Goal: Task Accomplishment & Management: Complete application form

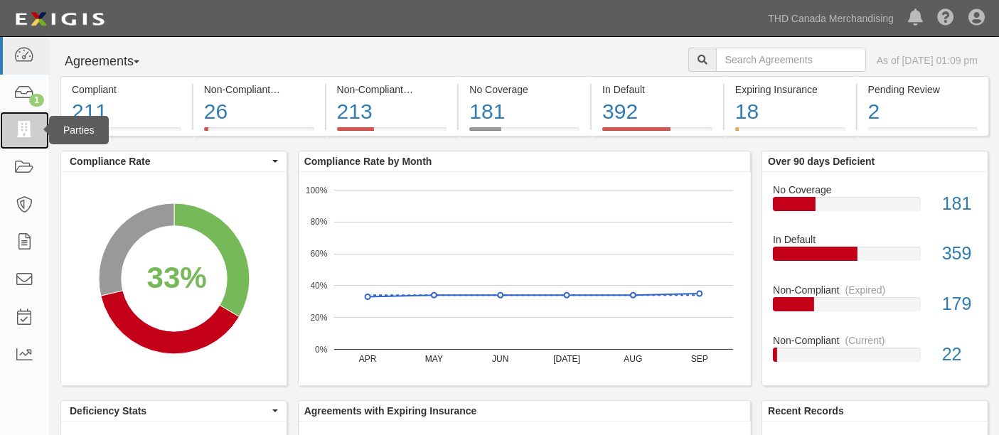
click at [18, 132] on icon at bounding box center [24, 130] width 20 height 16
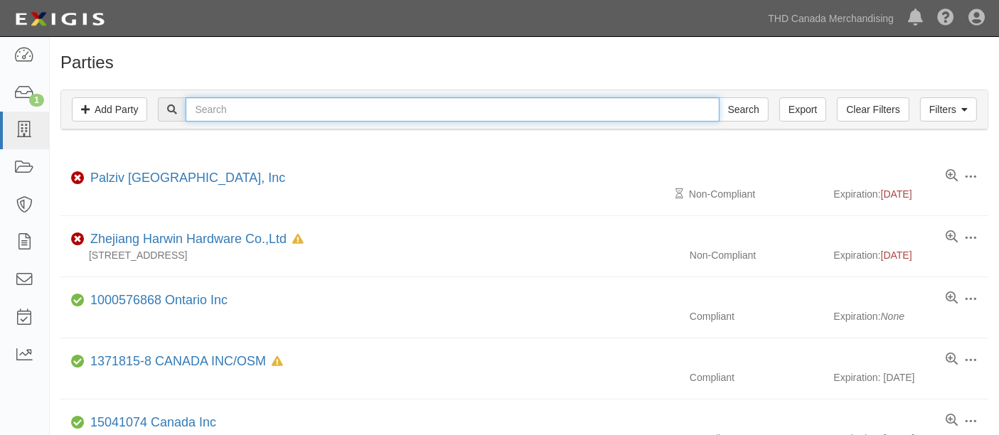
click at [263, 110] on input "text" at bounding box center [452, 109] width 533 height 24
paste input "Risk Management The Home Depot Store Support Center 2455 Paces Ferry Road N.W.,…"
type input "Risk Management The Home Depot Store Support Center 2455 Paces Ferry Road N.W.,…"
paste input "TOPSUN USA Inc."
type input "TOPSUN USA Inc"
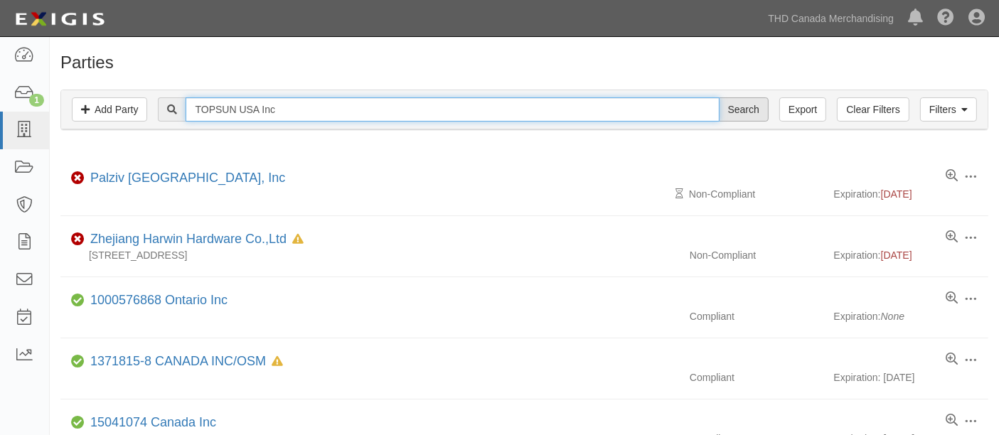
click at [719, 97] on input "Search" at bounding box center [744, 109] width 50 height 24
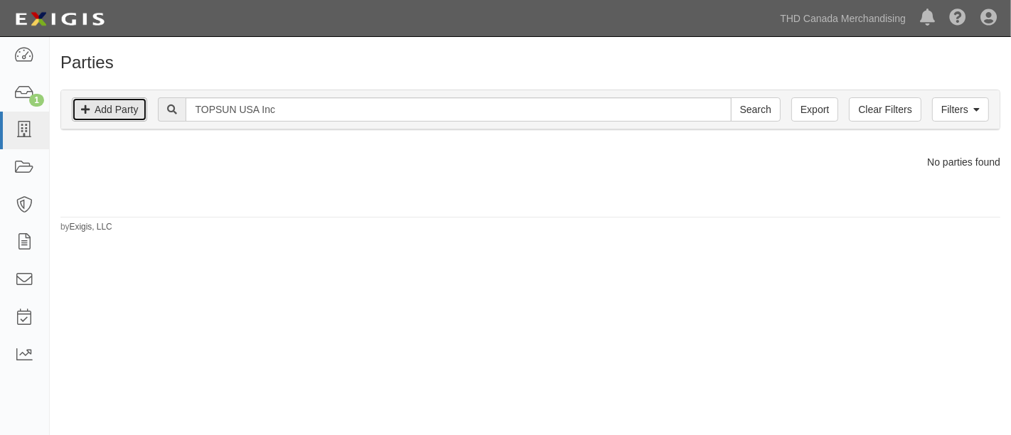
click at [108, 108] on link "Add Party" at bounding box center [109, 109] width 75 height 24
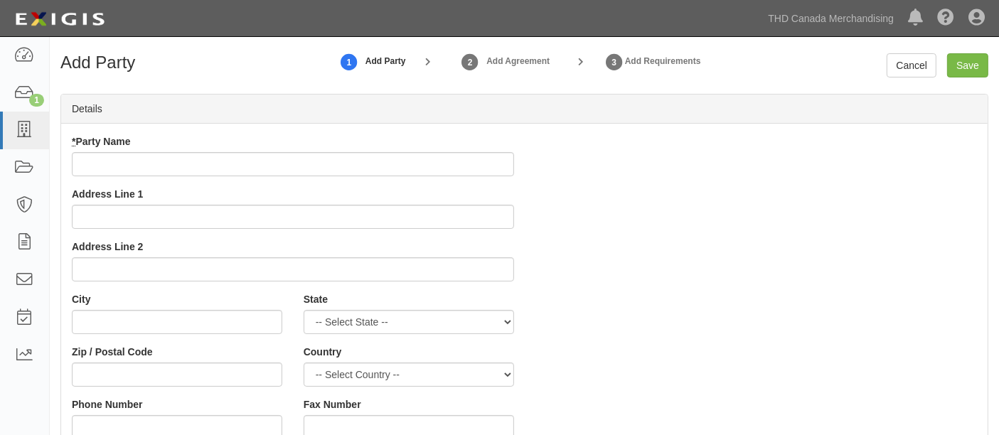
click at [293, 161] on input "* Party Name" at bounding box center [293, 164] width 442 height 24
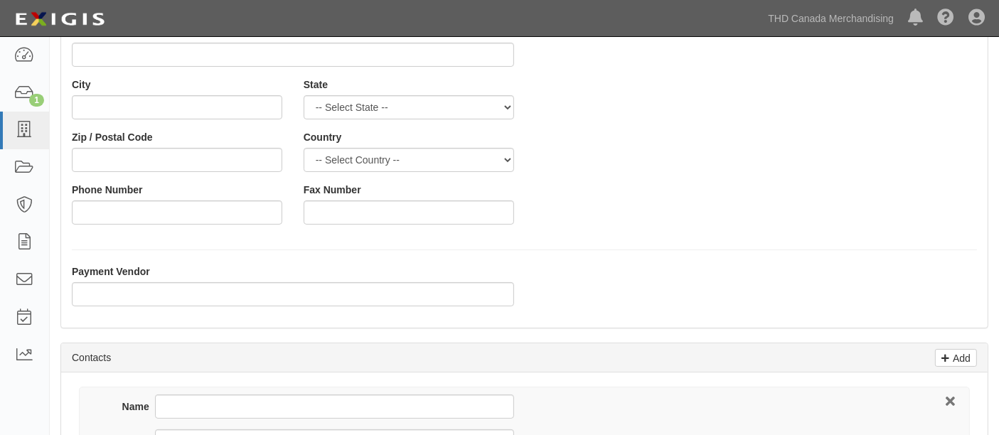
scroll to position [485, 0]
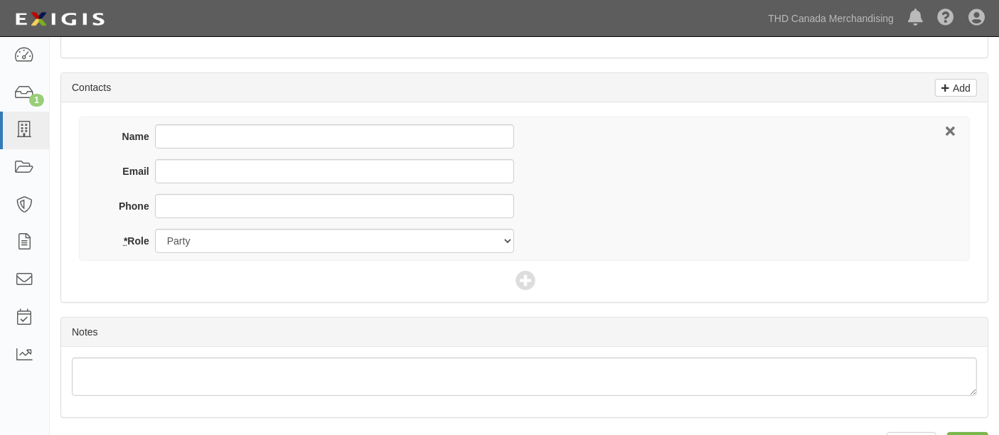
type input "TOPSUN USA Inc."
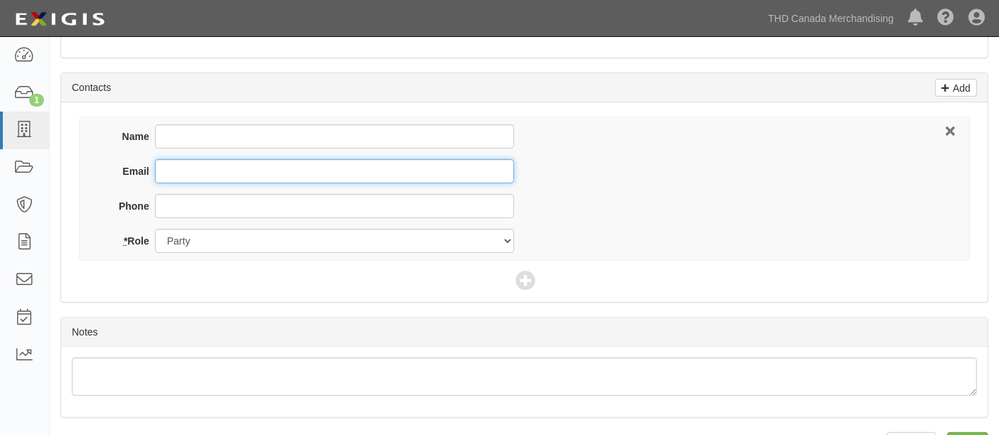
click at [203, 168] on input "Email" at bounding box center [334, 171] width 359 height 24
paste input "[PERSON_NAME][EMAIL_ADDRESS][PERSON_NAME][DOMAIN_NAME]"
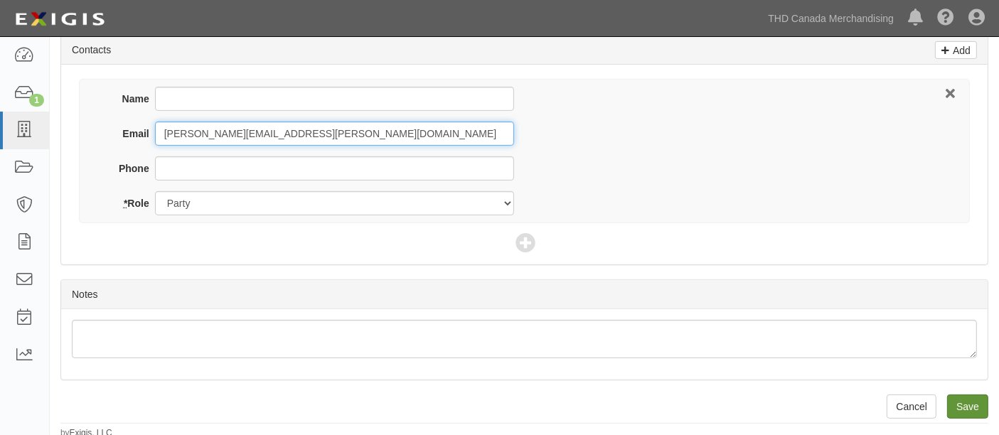
type input "[PERSON_NAME][EMAIL_ADDRESS][PERSON_NAME][DOMAIN_NAME]"
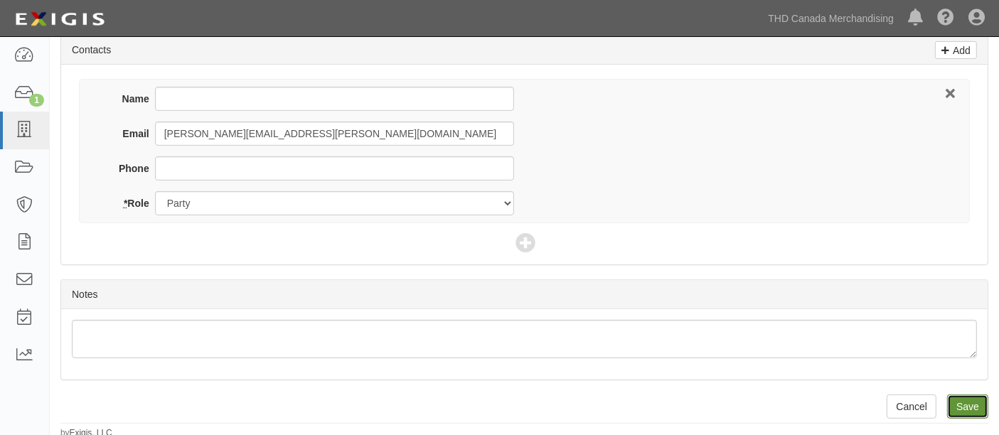
click at [972, 403] on input "Save" at bounding box center [967, 407] width 41 height 24
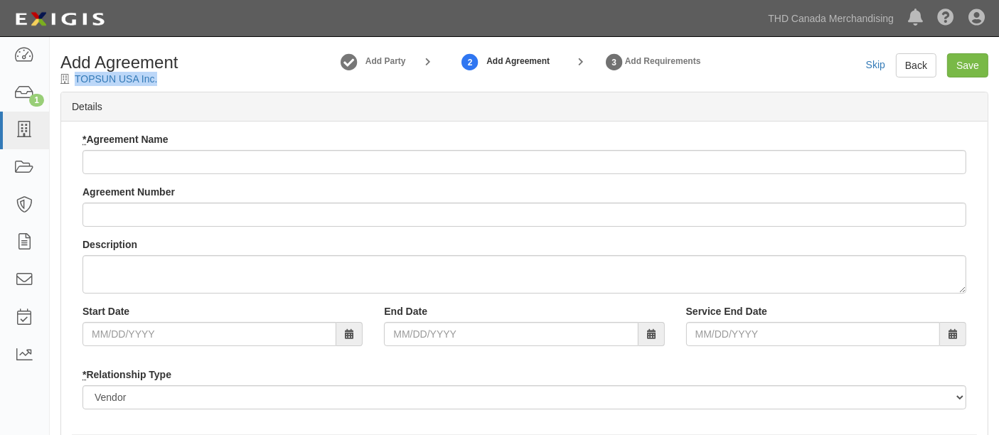
drag, startPoint x: 189, startPoint y: 80, endPoint x: 73, endPoint y: 81, distance: 115.9
click at [73, 81] on div "Add Agreement TOPSUN USA Inc." at bounding box center [168, 69] width 237 height 33
copy div "TOPSUN USA Inc."
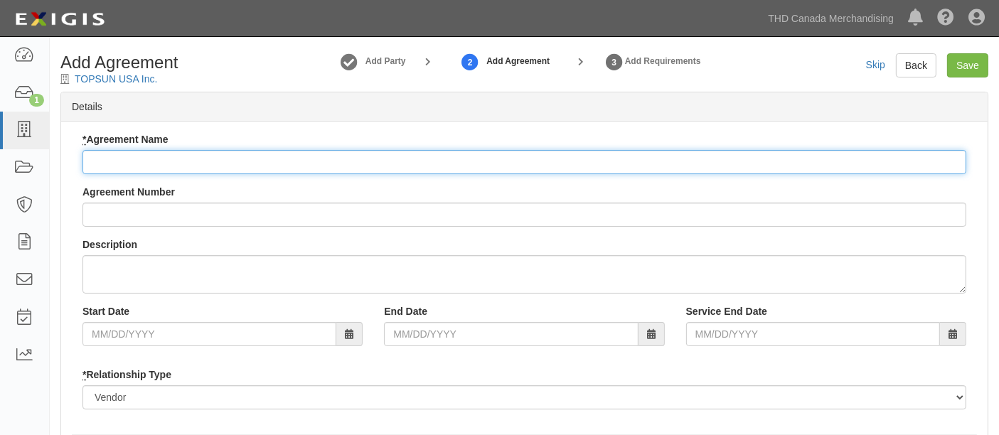
click at [166, 160] on input "* Agreement Name" at bounding box center [524, 162] width 884 height 24
paste input "TOPSUN USA Inc."
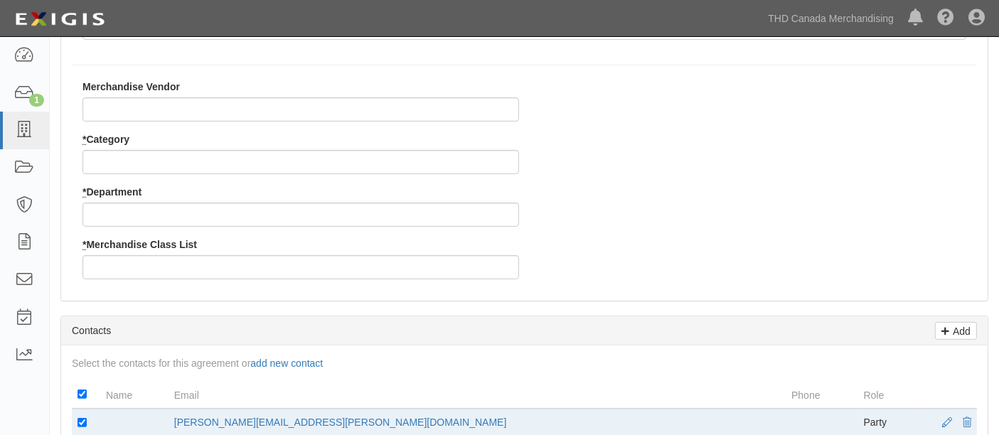
scroll to position [370, 0]
type input "TOPSUN USA Inc"
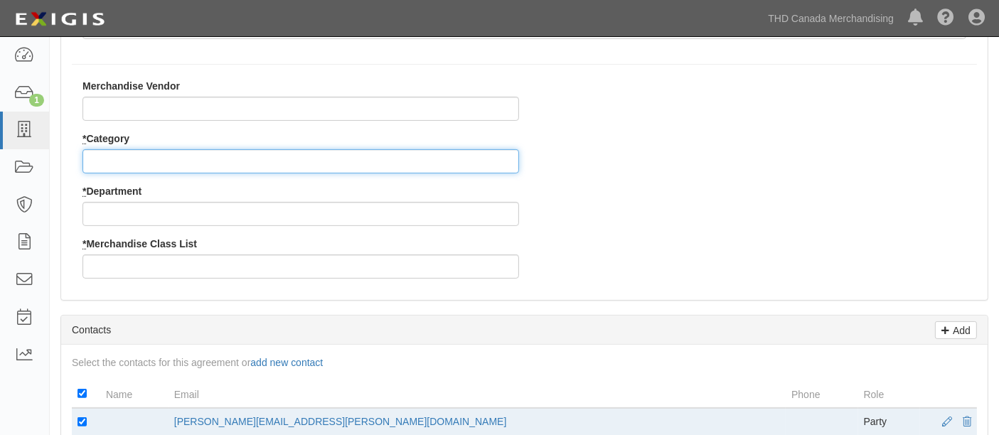
click at [145, 164] on input "* Category" at bounding box center [300, 161] width 436 height 24
type input "8"
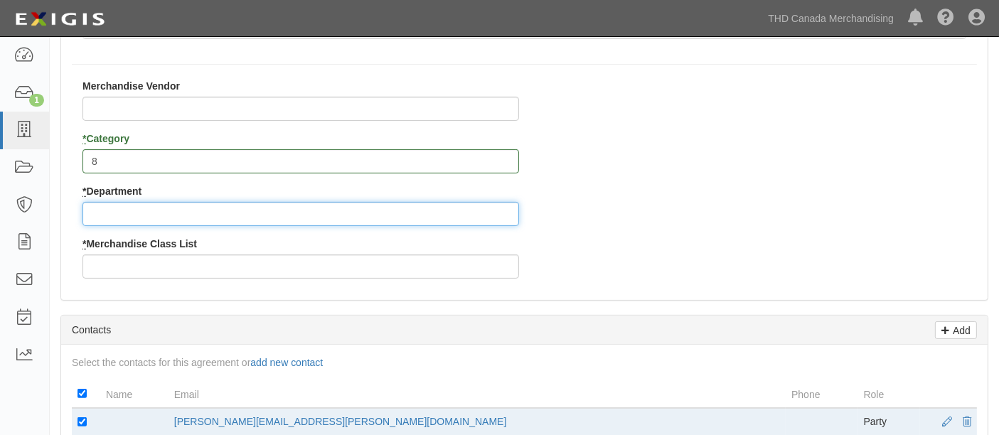
click at [176, 202] on input "* Department" at bounding box center [300, 214] width 436 height 24
type input "28"
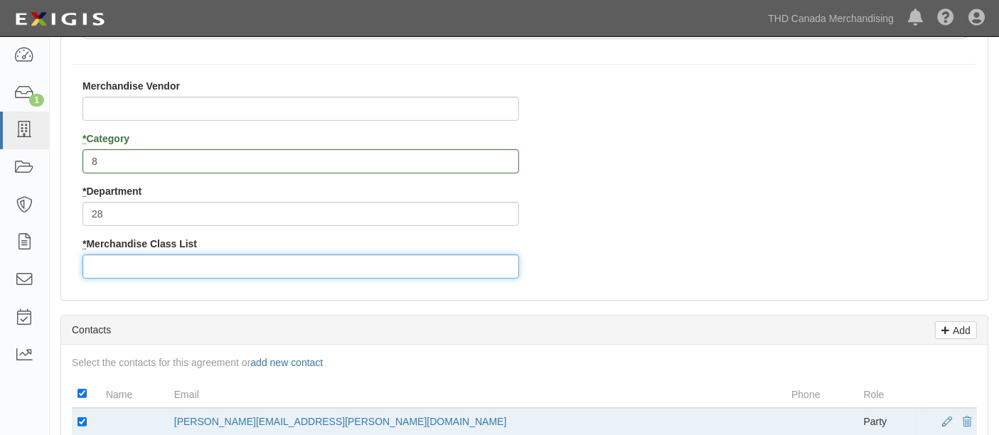
click at [162, 261] on input "* Merchandise Class List" at bounding box center [300, 266] width 436 height 24
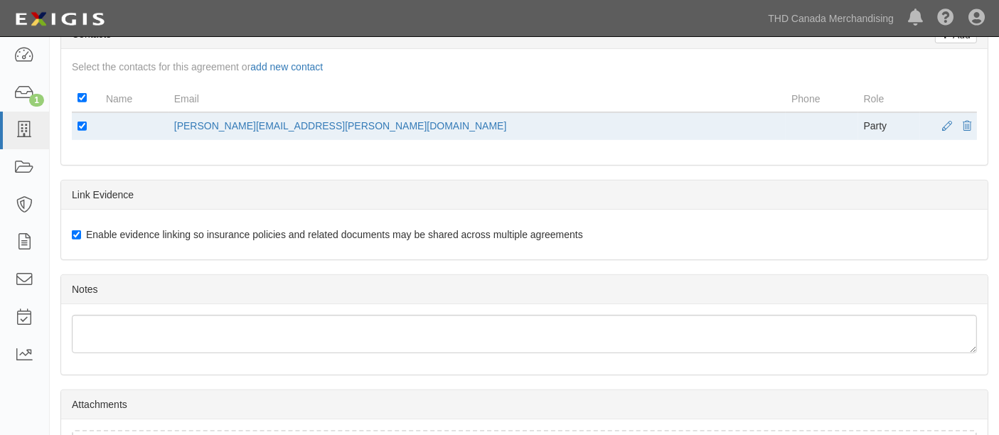
scroll to position [778, 0]
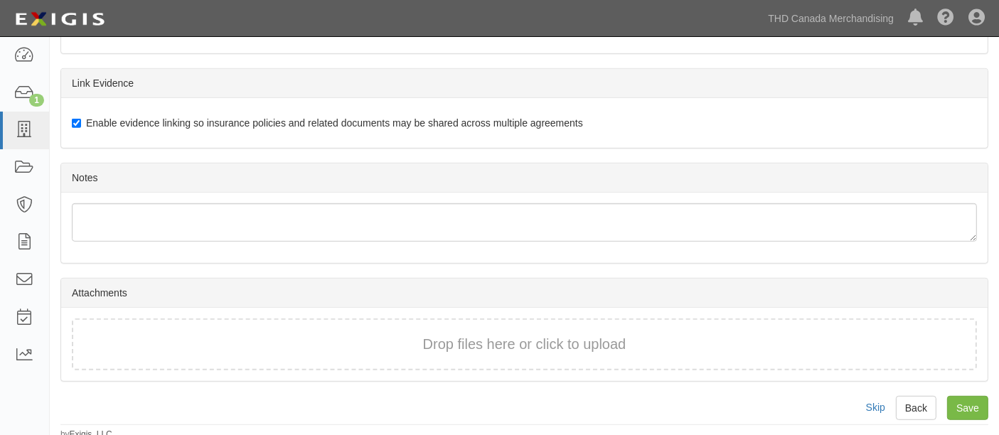
type input "1"
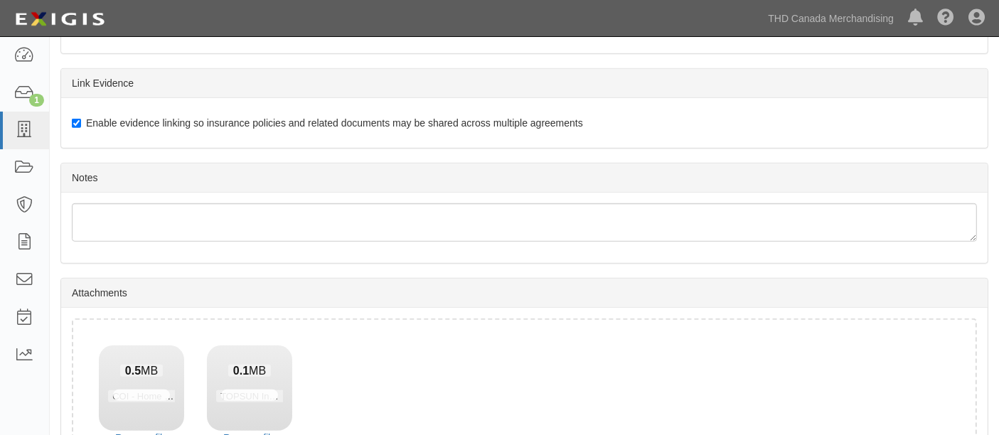
scroll to position [879, 0]
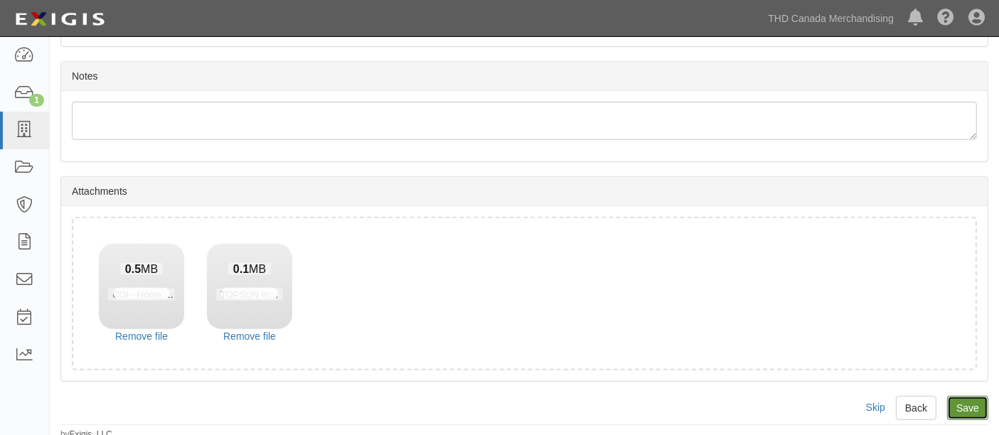
click at [976, 406] on input "Save" at bounding box center [967, 408] width 41 height 24
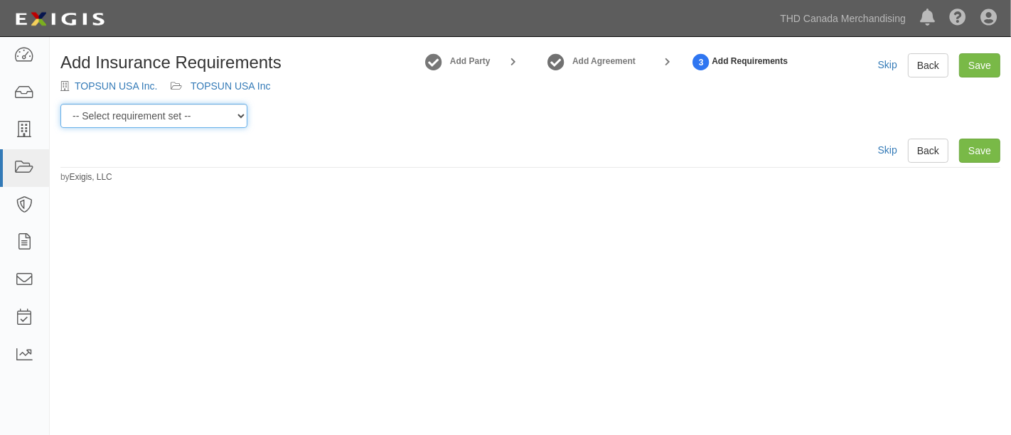
click at [235, 113] on select "-- Select requirement set -- $20M GL (Canadian Supplier) $20M GL (Non-Canadian …" at bounding box center [153, 116] width 187 height 24
select select "37054"
click at [60, 104] on select "-- Select requirement set -- $20M GL (Canadian Supplier) $20M GL (Non-Canadian …" at bounding box center [153, 116] width 187 height 24
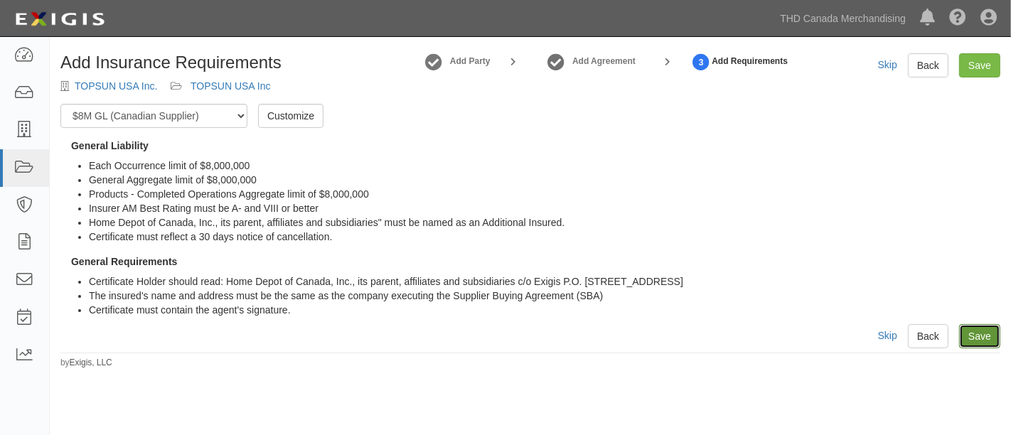
click at [965, 332] on link "Save" at bounding box center [979, 336] width 41 height 24
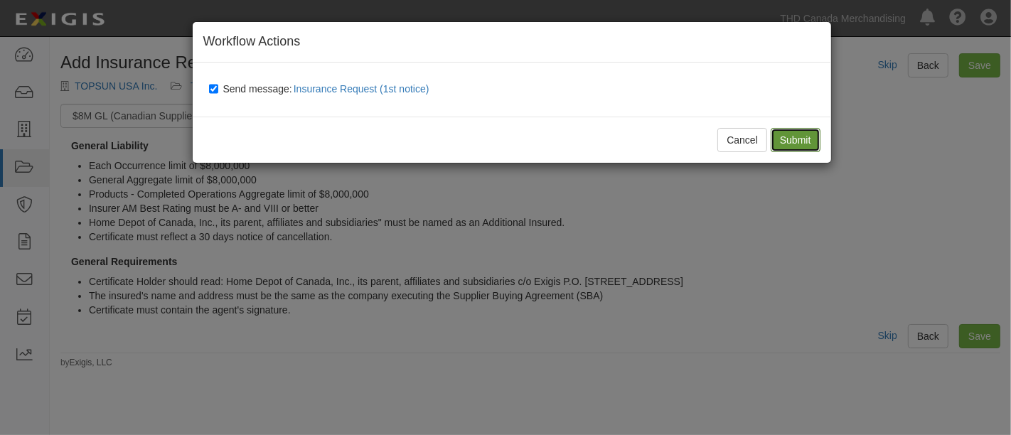
click at [793, 144] on input "Submit" at bounding box center [796, 140] width 50 height 24
